Goal: Task Accomplishment & Management: Use online tool/utility

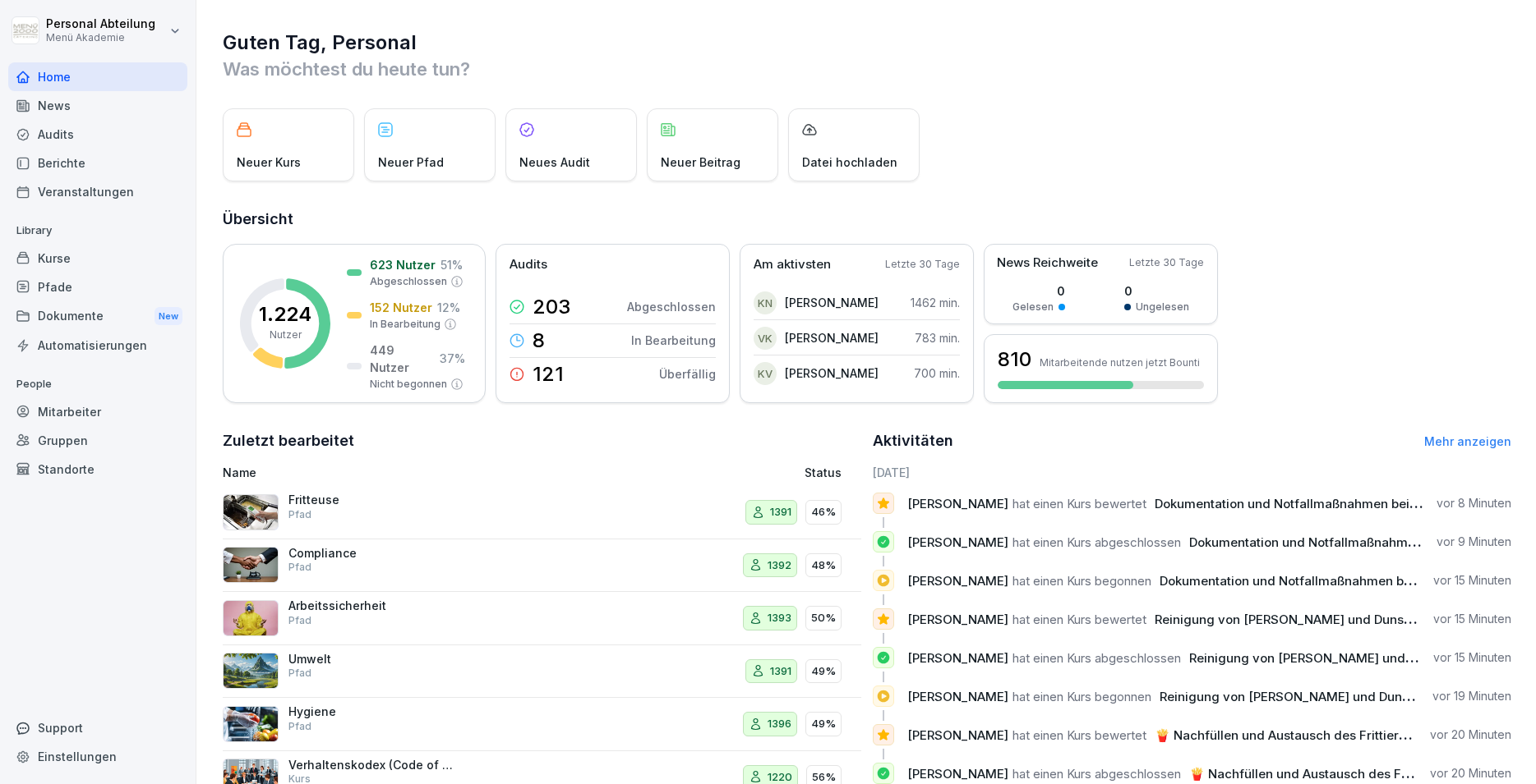
click at [64, 413] on div "Mitarbeiter" at bounding box center [97, 412] width 179 height 29
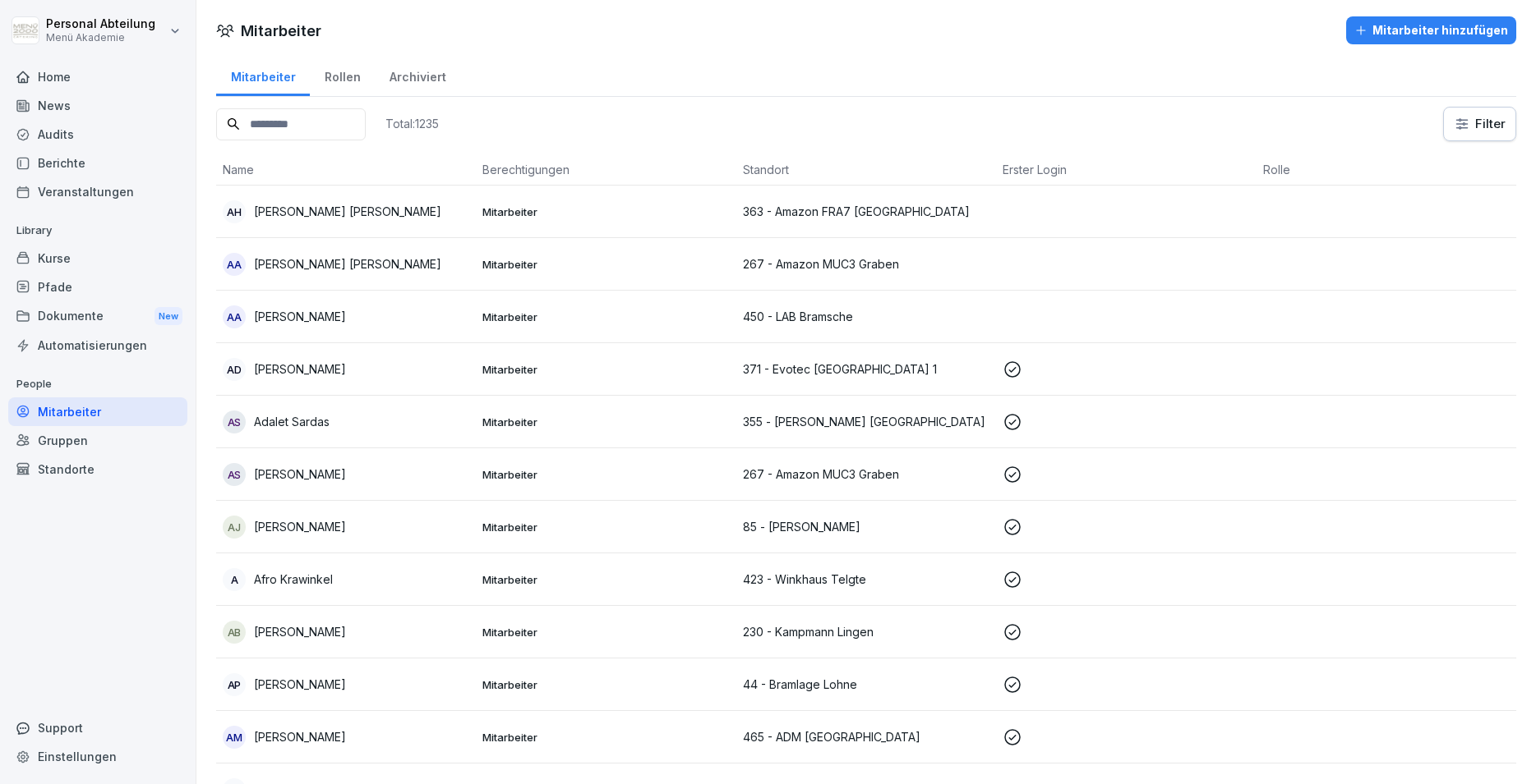
click at [355, 124] on input at bounding box center [290, 125] width 150 height 32
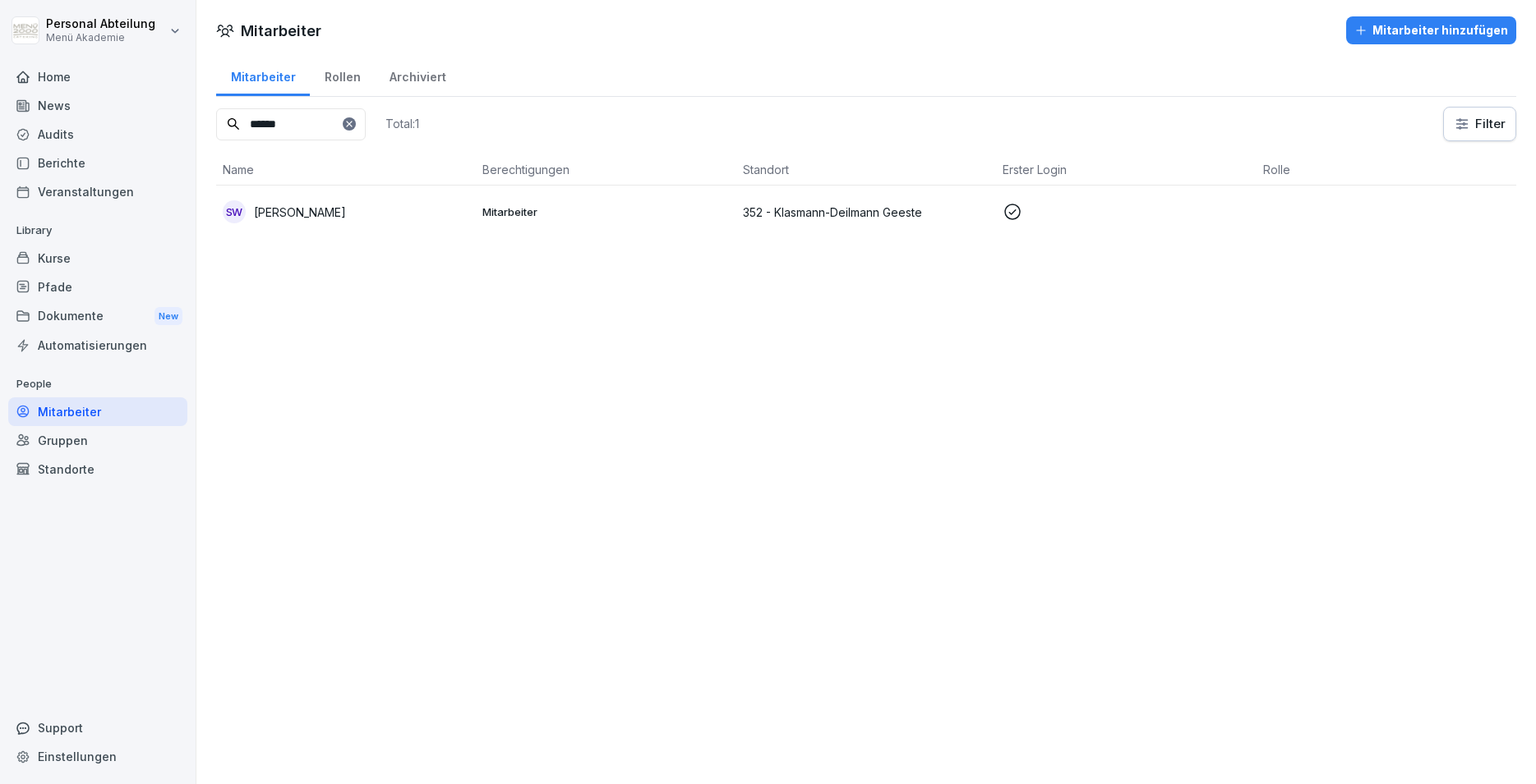
click at [510, 216] on p "Mitarbeiter" at bounding box center [605, 212] width 247 height 15
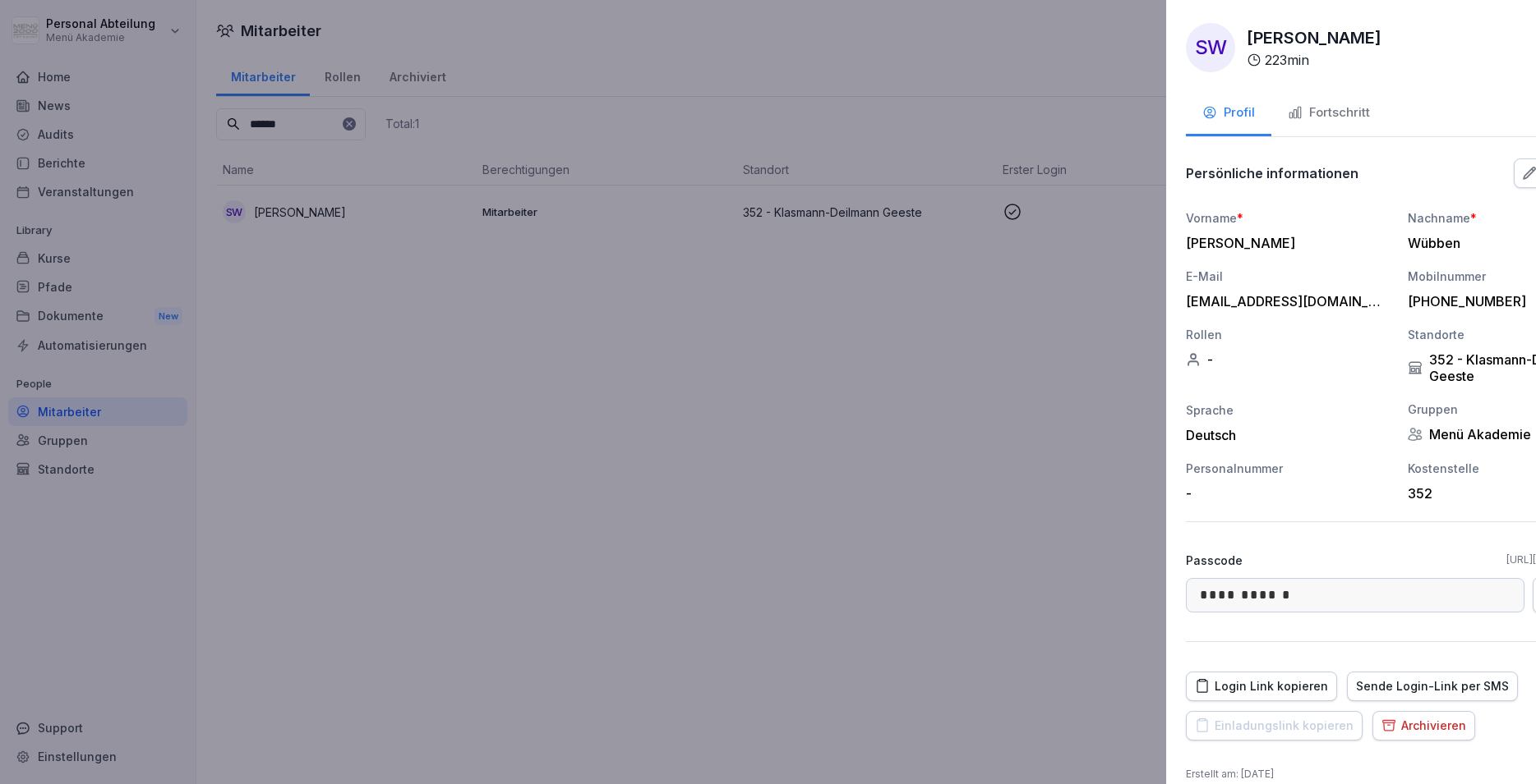
click at [545, 393] on div at bounding box center [768, 392] width 1536 height 784
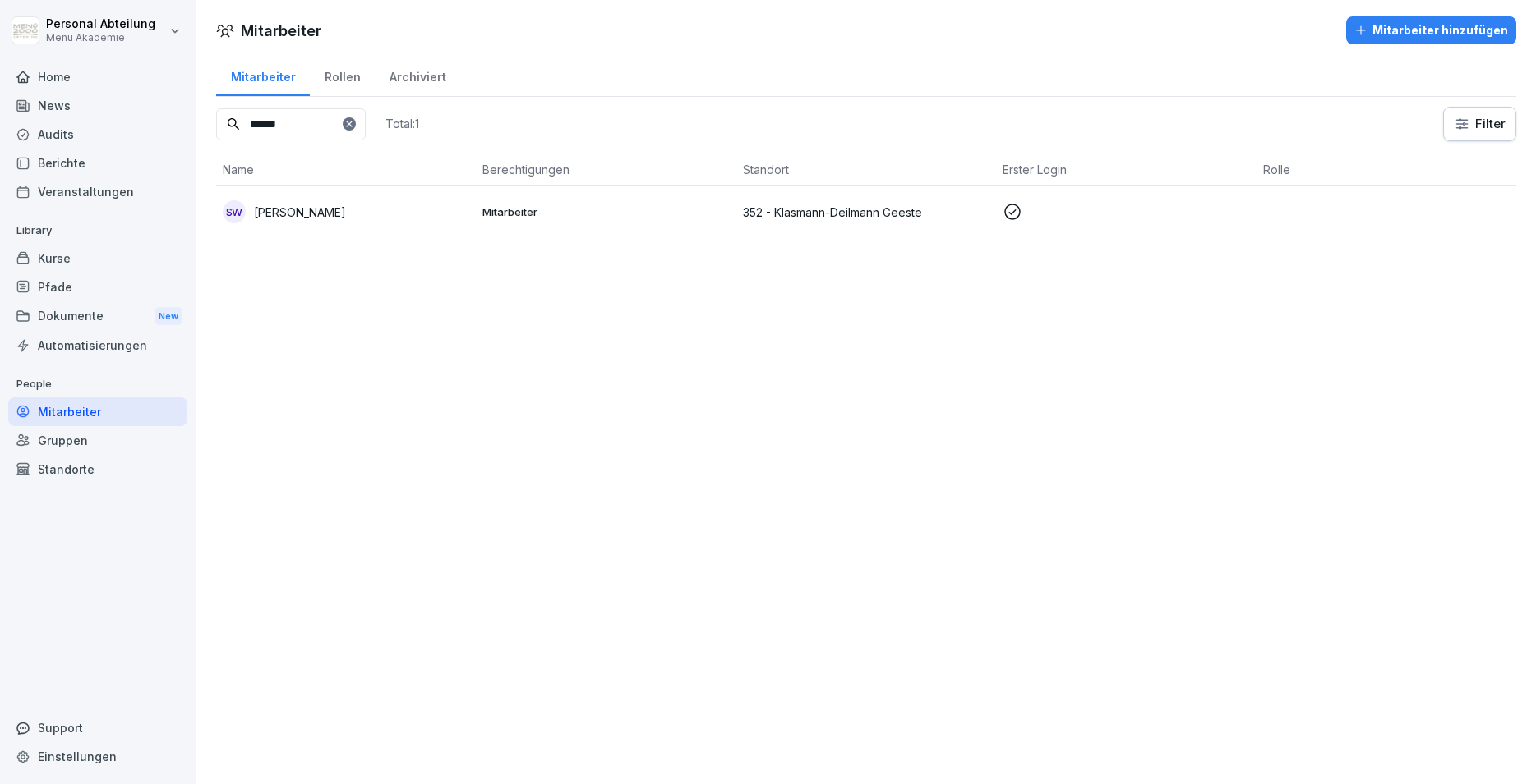
drag, startPoint x: 311, startPoint y: 128, endPoint x: 159, endPoint y: 131, distance: 152.0
click at [216, 131] on input "******" at bounding box center [290, 125] width 150 height 32
click at [378, 233] on td "RS [PERSON_NAME]" at bounding box center [346, 212] width 259 height 52
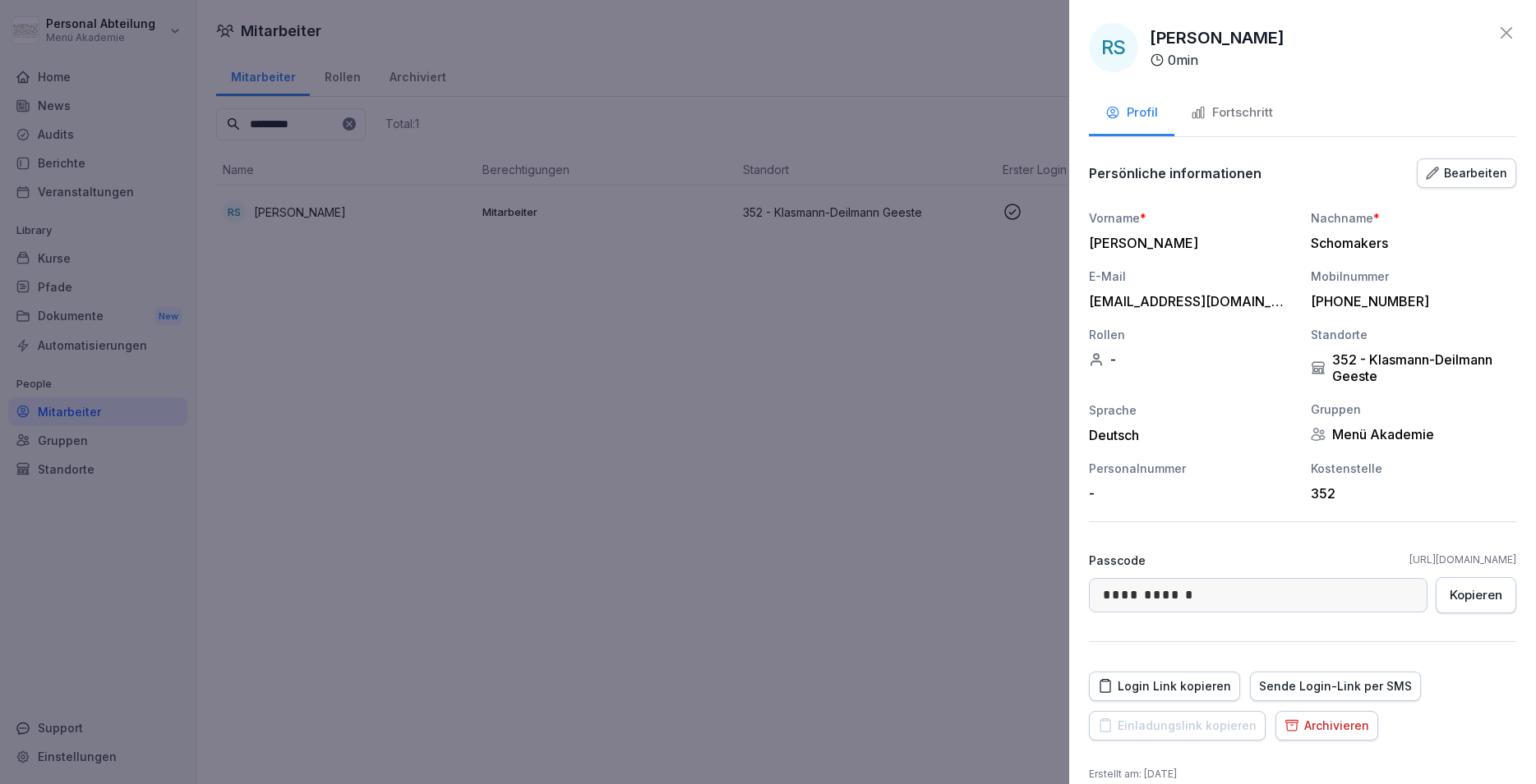
drag, startPoint x: 1252, startPoint y: 299, endPoint x: 1234, endPoint y: 302, distance: 18.2
click at [1234, 302] on div "[EMAIL_ADDRESS][DOMAIN_NAME]" at bounding box center [1186, 301] width 197 height 17
drag, startPoint x: 1237, startPoint y: 300, endPoint x: 1083, endPoint y: 305, distance: 154.1
click at [1088, 305] on div "[EMAIL_ADDRESS][DOMAIN_NAME]" at bounding box center [1186, 301] width 197 height 17
copy div "[EMAIL_ADDRESS][DOMAIN_NAME]"
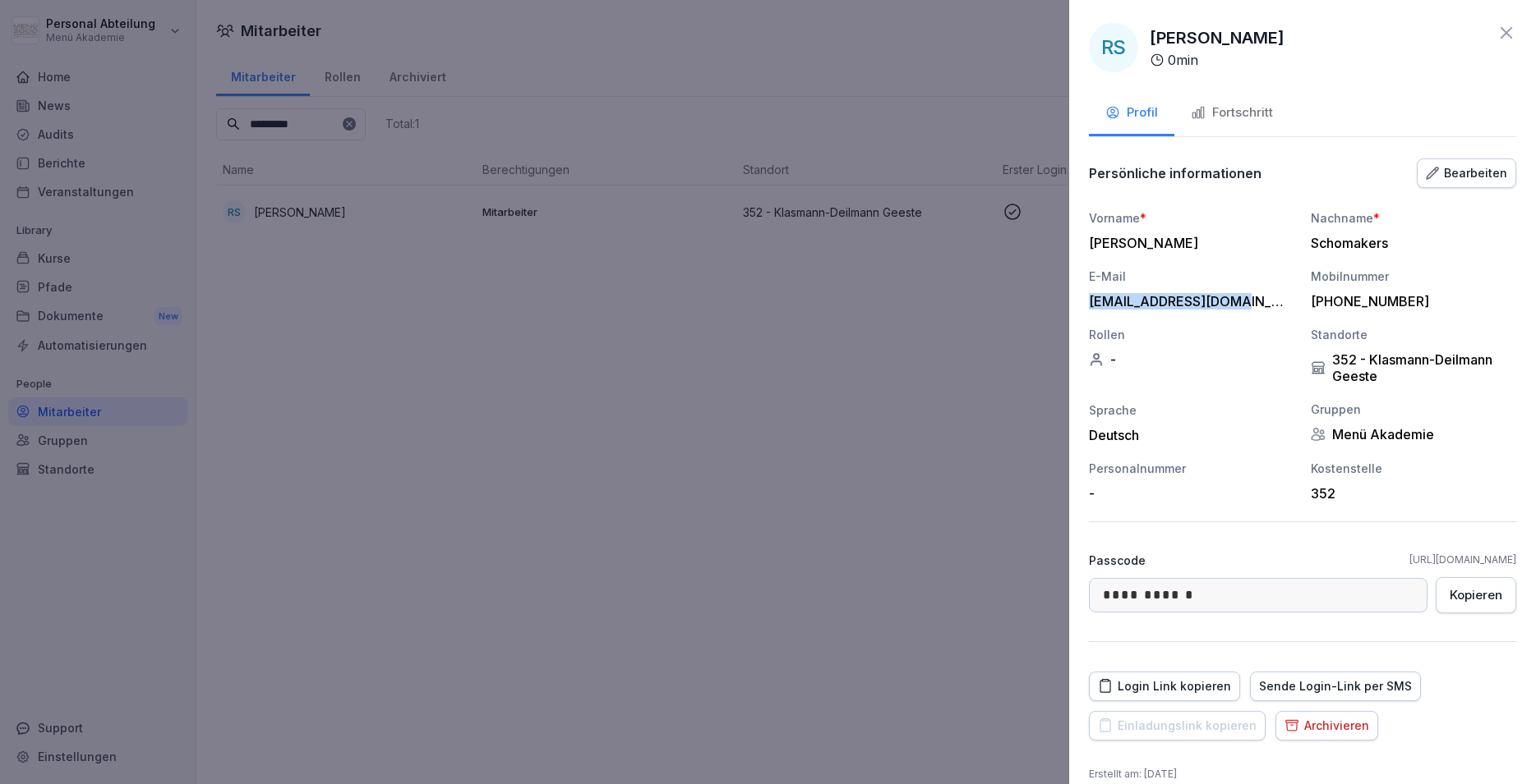
click at [1154, 687] on div "Login Link kopieren" at bounding box center [1165, 687] width 133 height 18
click at [1496, 33] on icon at bounding box center [1506, 33] width 20 height 20
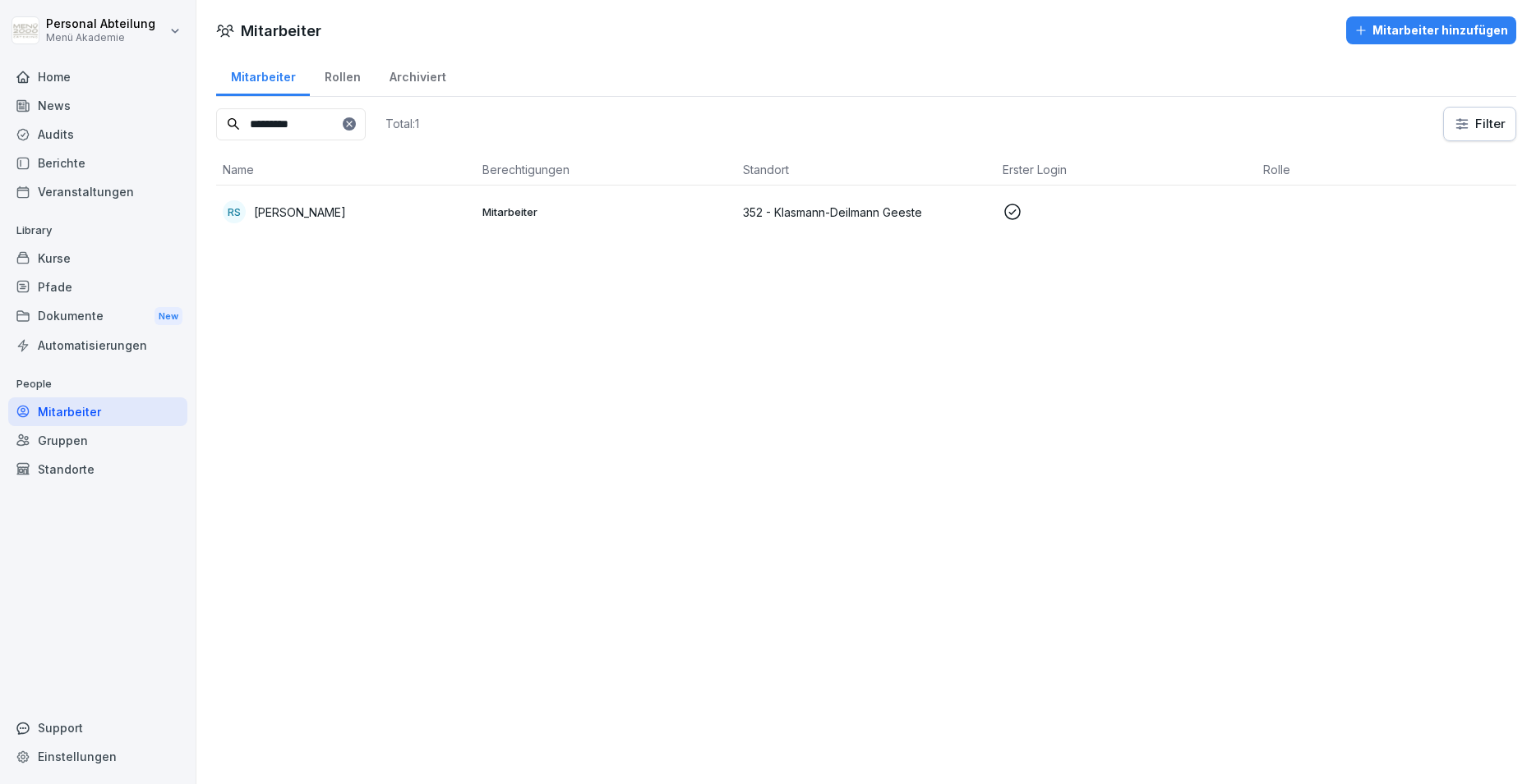
drag, startPoint x: 322, startPoint y: 128, endPoint x: 114, endPoint y: 135, distance: 208.1
click at [216, 135] on input "*********" at bounding box center [290, 125] width 150 height 32
type input "******"
click at [557, 222] on td "Mitarbeiter" at bounding box center [605, 212] width 259 height 52
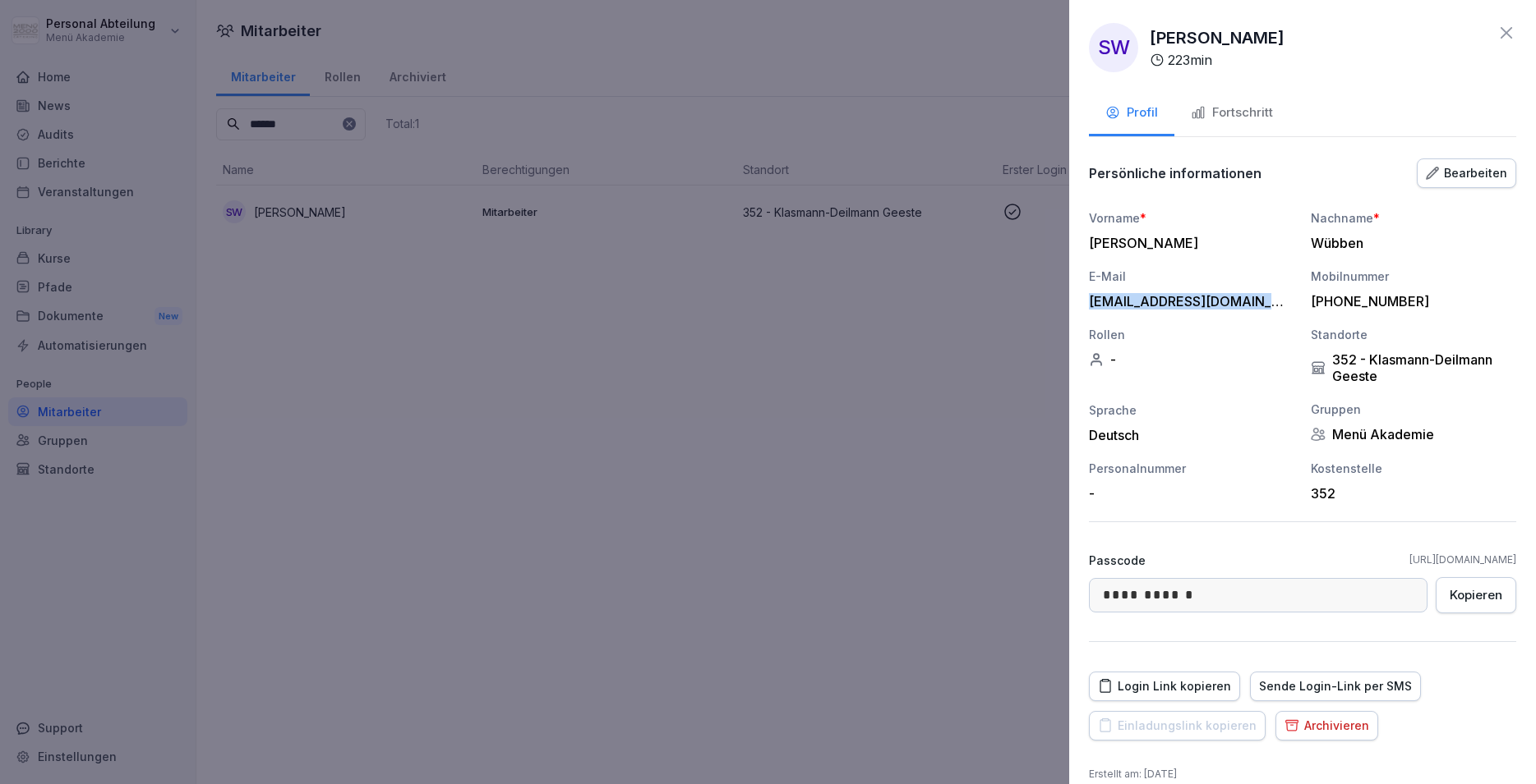
drag, startPoint x: 1283, startPoint y: 301, endPoint x: 1083, endPoint y: 311, distance: 200.2
click at [1088, 310] on div "[EMAIL_ADDRESS][DOMAIN_NAME]" at bounding box center [1186, 301] width 197 height 17
copy div "[EMAIL_ADDRESS][DOMAIN_NAME]"
click at [1158, 687] on div "Login Link kopieren" at bounding box center [1165, 687] width 133 height 18
click at [1500, 36] on icon at bounding box center [1506, 33] width 12 height 12
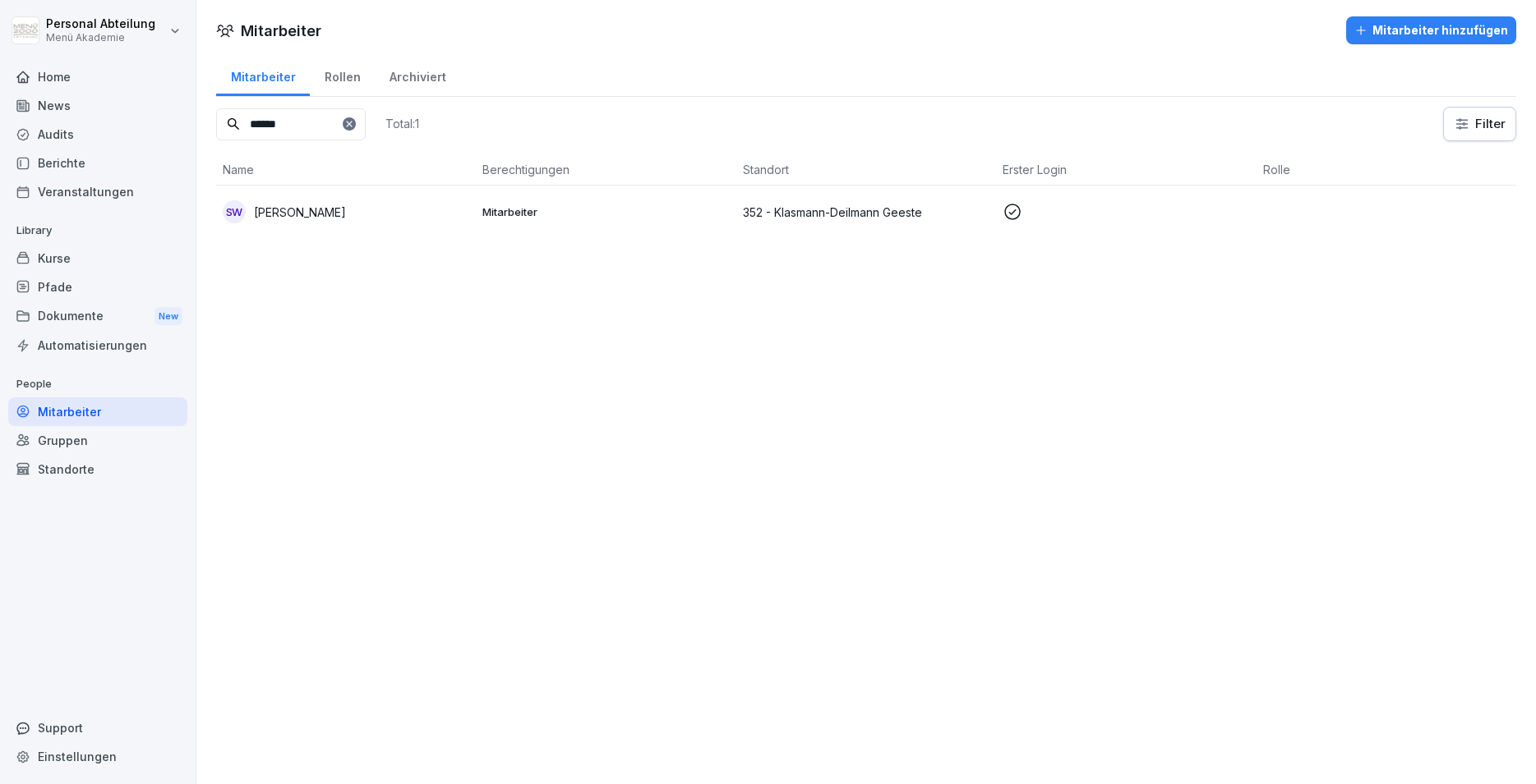
click at [1226, 363] on div "Mitarbeiter Mitarbeiter hinzufügen Mitarbeiter Rollen Archiviert ****** Total: …" at bounding box center [866, 392] width 1339 height 784
